Goal: Transaction & Acquisition: Purchase product/service

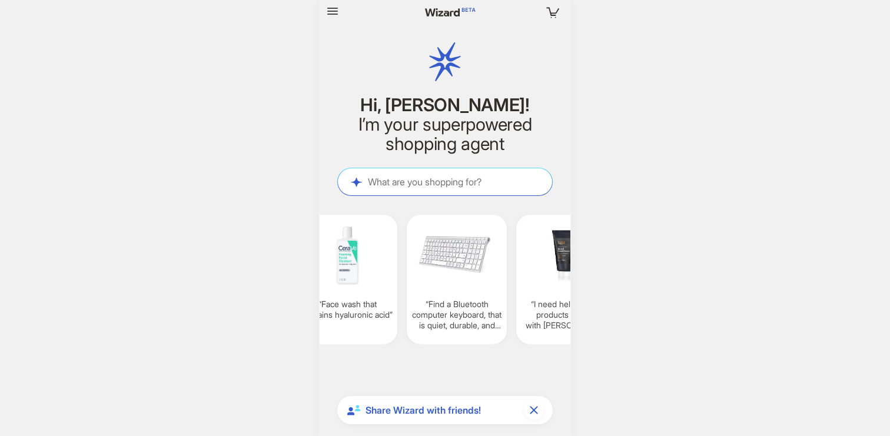
click at [343, 10] on div at bounding box center [368, 11] width 91 height 19
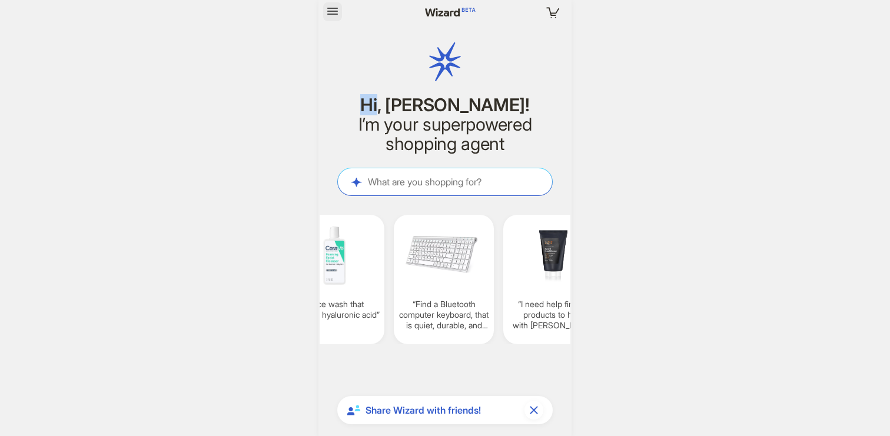
click at [338, 10] on icon "button" at bounding box center [332, 11] width 14 height 14
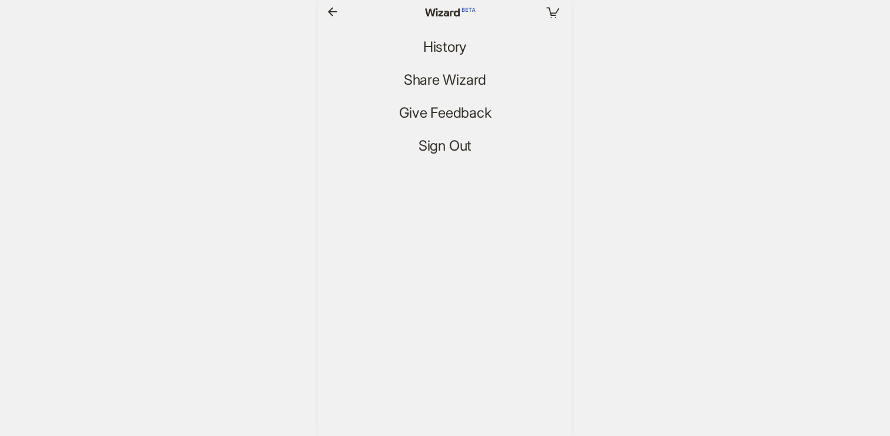
scroll to position [2962, 0]
click at [431, 49] on span "History" at bounding box center [445, 47] width 44 height 17
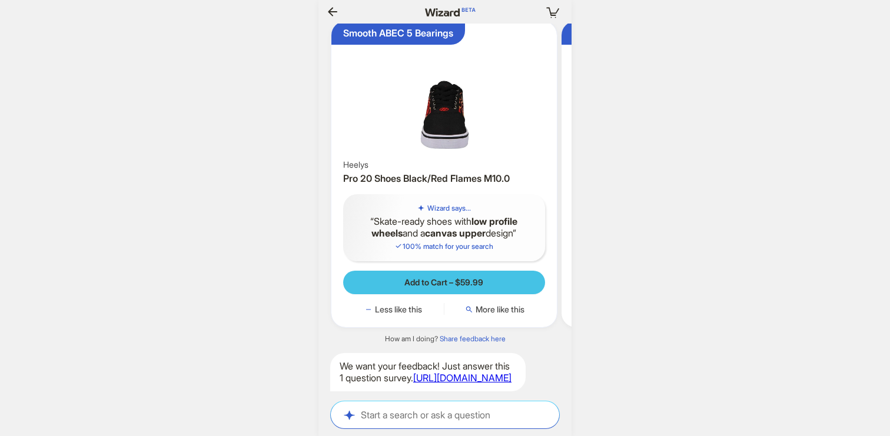
click at [473, 271] on button "Add to Cart – $59.99" at bounding box center [444, 283] width 202 height 24
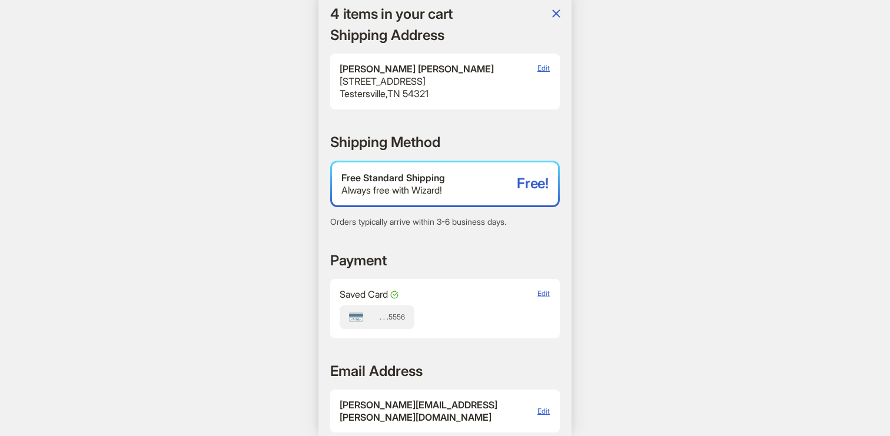
scroll to position [164, 0]
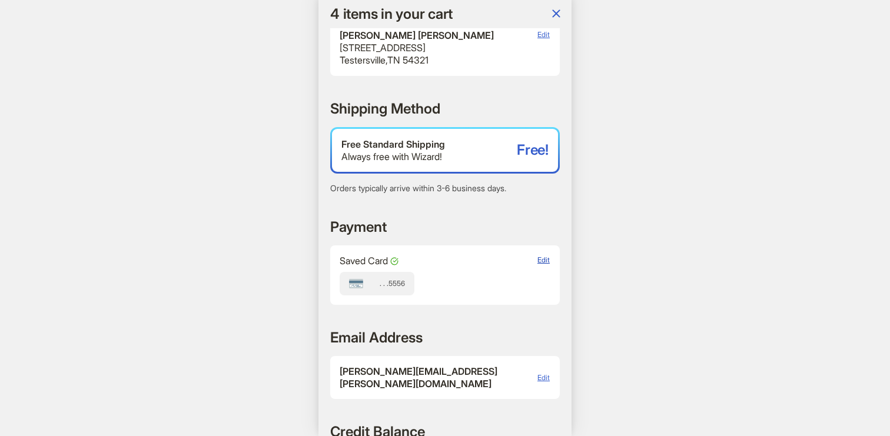
click at [544, 261] on span "Edit" at bounding box center [543, 259] width 12 height 9
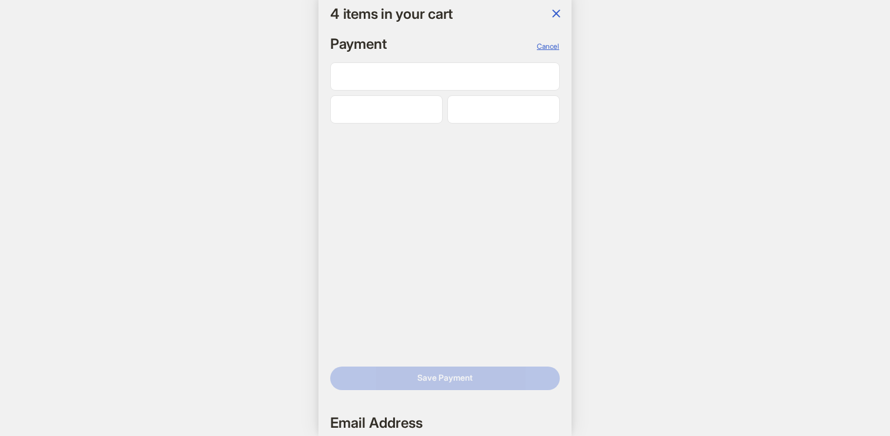
scroll to position [0, 0]
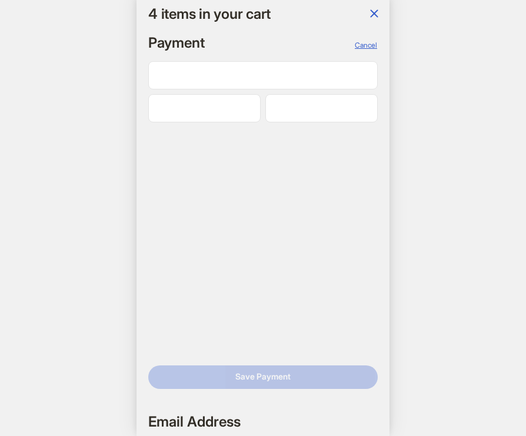
click at [475, 154] on div "4 4 items in your cart Hi, [PERSON_NAME]! I’m your superpowered shopping agent …" at bounding box center [263, 218] width 526 height 436
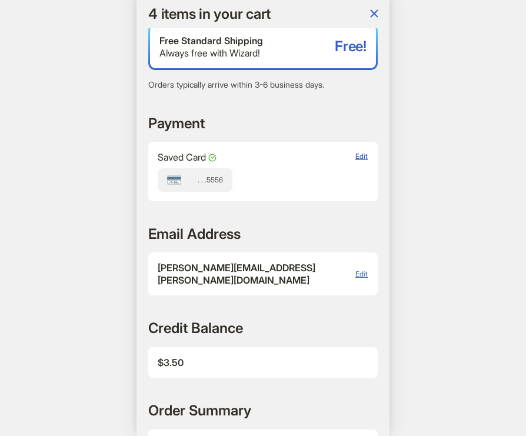
scroll to position [290, 0]
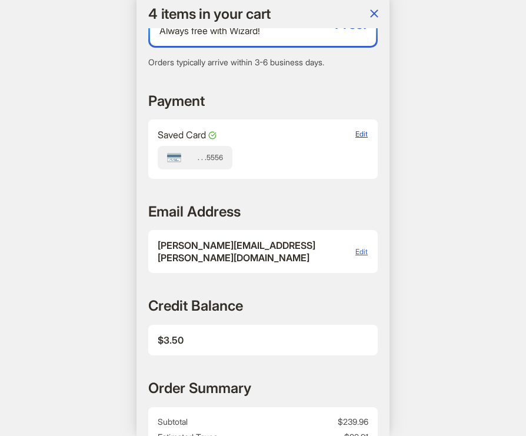
click at [358, 131] on span "Edit" at bounding box center [361, 133] width 12 height 9
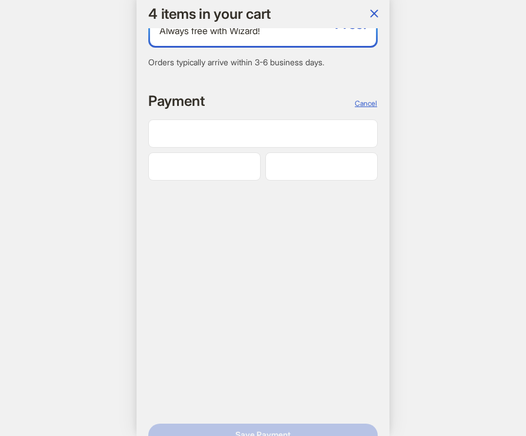
click at [225, 141] on div at bounding box center [263, 133] width 230 height 28
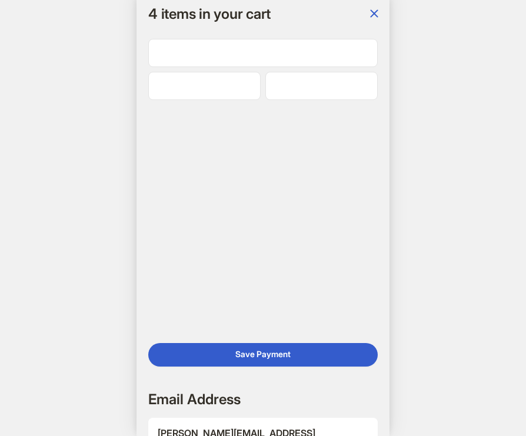
scroll to position [0, 1391]
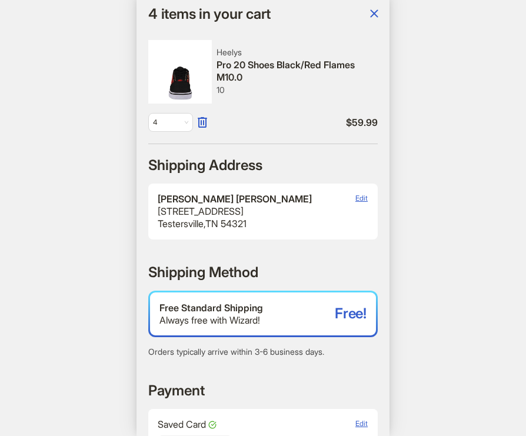
scroll to position [0, 896]
